Goal: Use online tool/utility: Utilize a website feature to perform a specific function

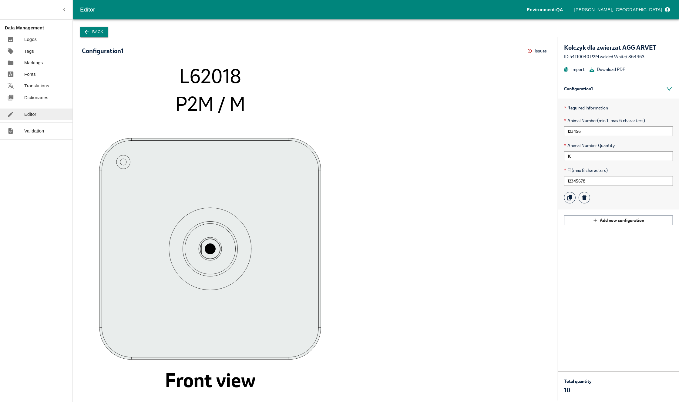
click at [201, 12] on div "Editor" at bounding box center [303, 9] width 447 height 9
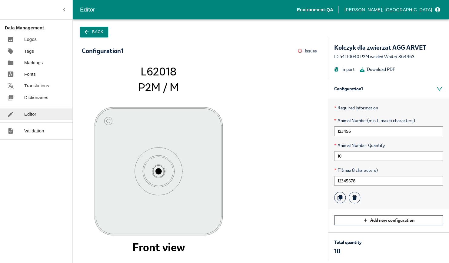
click at [96, 34] on button "Back" at bounding box center [94, 32] width 28 height 11
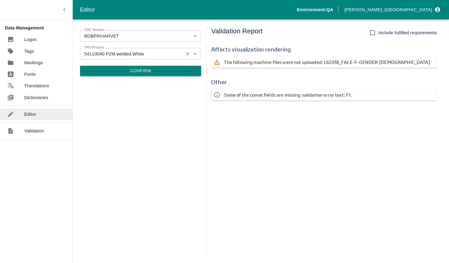
click at [106, 55] on input "54110040 P2M welded White" at bounding box center [132, 54] width 100 height 8
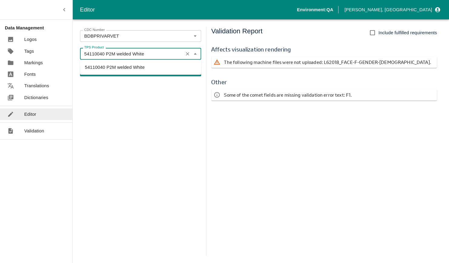
click at [101, 55] on input "54110040 P2M welded White" at bounding box center [132, 54] width 100 height 8
drag, startPoint x: 101, startPoint y: 55, endPoint x: 188, endPoint y: 56, distance: 87.6
click at [187, 56] on div "54110040 P2M welded White TPS Product" at bounding box center [140, 54] width 121 height 12
click at [154, 67] on li "54110000 P2M welded White" at bounding box center [140, 67] width 121 height 10
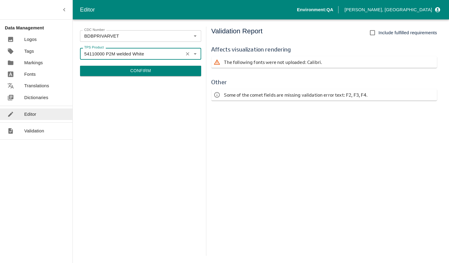
type input "54110000 P2M welded White"
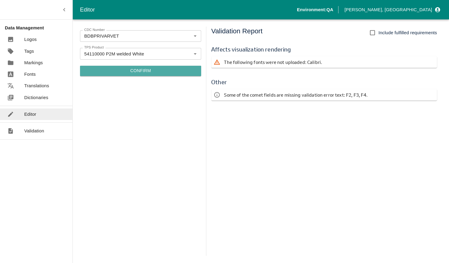
click at [151, 69] on button "Confirm" at bounding box center [140, 71] width 121 height 10
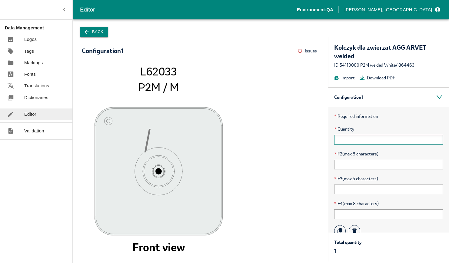
click at [350, 140] on input "text" at bounding box center [388, 140] width 109 height 10
click at [346, 164] on input "text" at bounding box center [388, 165] width 109 height 10
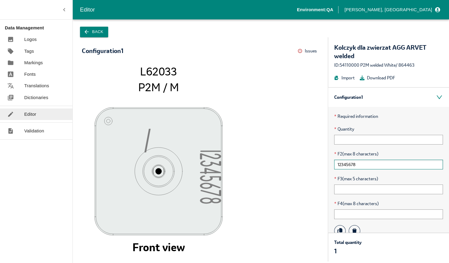
type input "12345678"
type input "12345"
type input "12354864"
click at [303, 50] on button "Issues" at bounding box center [308, 50] width 21 height 9
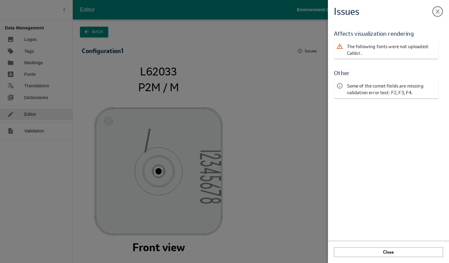
click at [315, 57] on div "Issues Validation Report Affects visualization rendering The following fonts we…" at bounding box center [224, 131] width 449 height 263
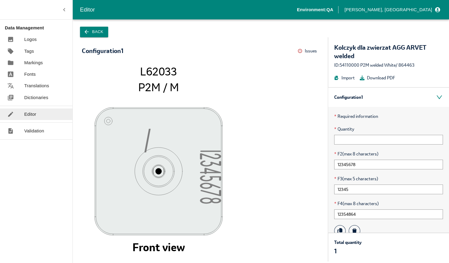
click at [161, 64] on div "/ 1234567 8 L62033 P2M / M Front view" at bounding box center [200, 159] width 255 height 206
drag, startPoint x: 161, startPoint y: 64, endPoint x: 159, endPoint y: 70, distance: 6.4
click at [159, 70] on tspan "L62033" at bounding box center [158, 71] width 37 height 14
